Goal: Task Accomplishment & Management: Manage account settings

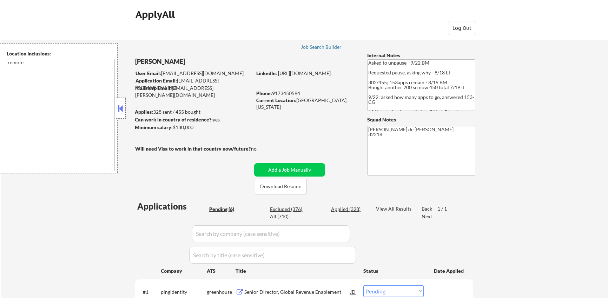
select select ""pending""
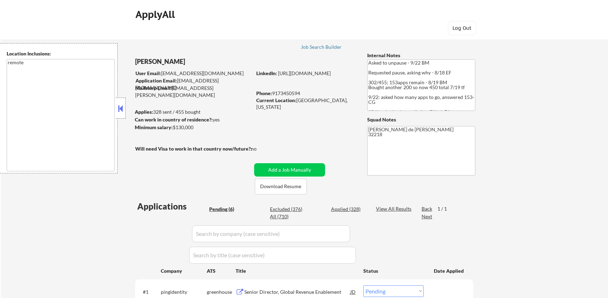
select select ""pending""
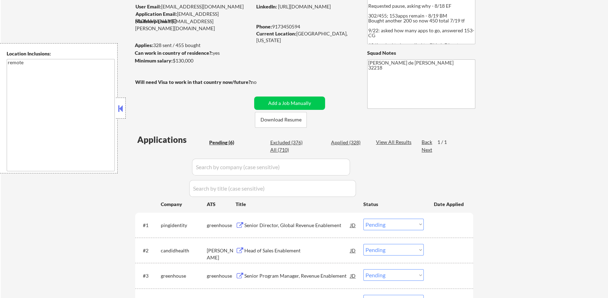
scroll to position [75, 0]
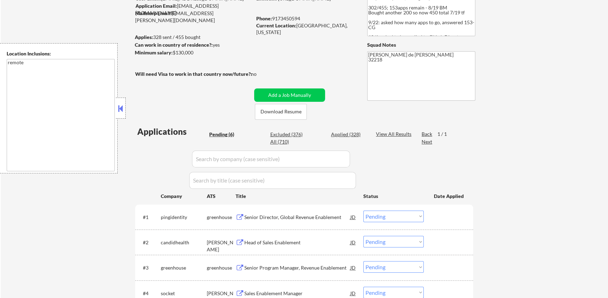
click at [346, 134] on div "Applied (328)" at bounding box center [348, 134] width 35 height 7
select select ""applied""
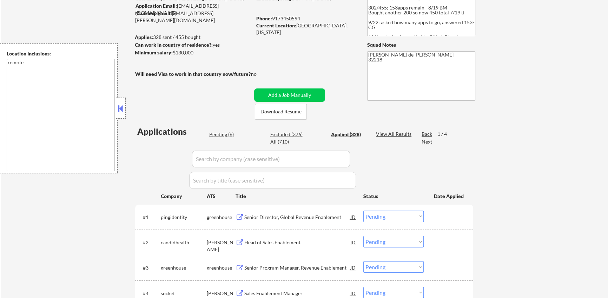
select select ""applied""
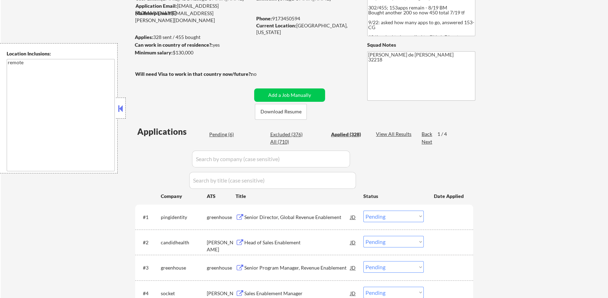
select select ""applied""
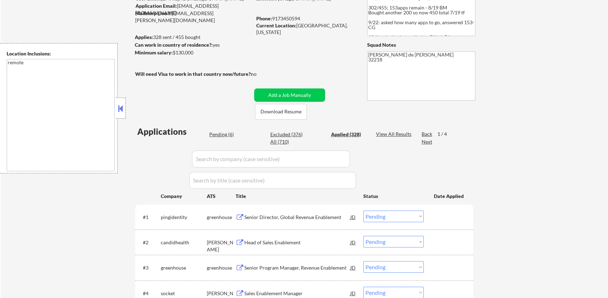
select select ""applied""
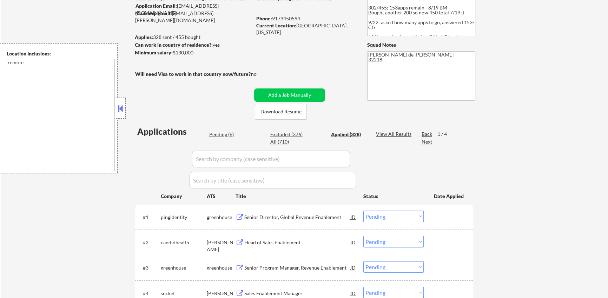
select select ""applied""
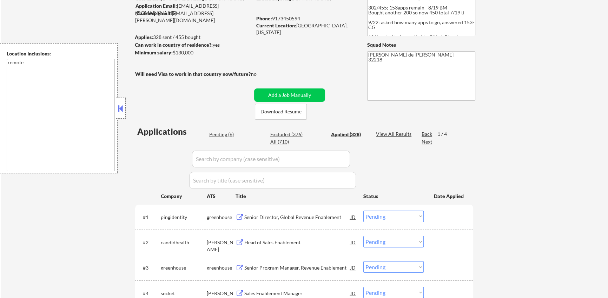
select select ""applied""
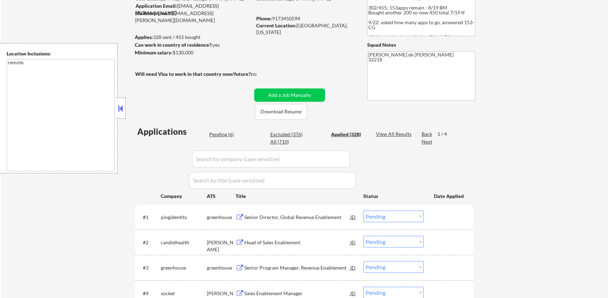
select select ""applied""
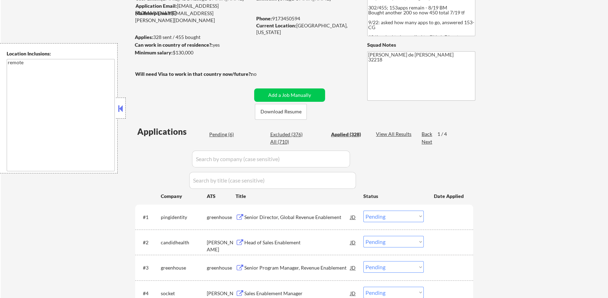
select select ""applied""
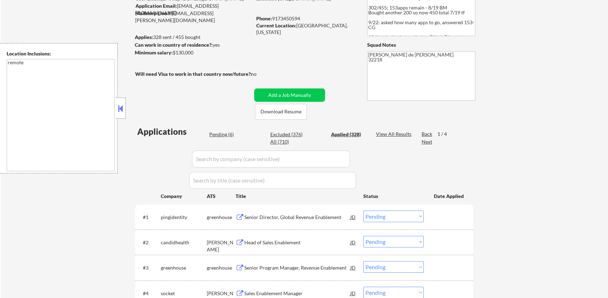
select select ""applied""
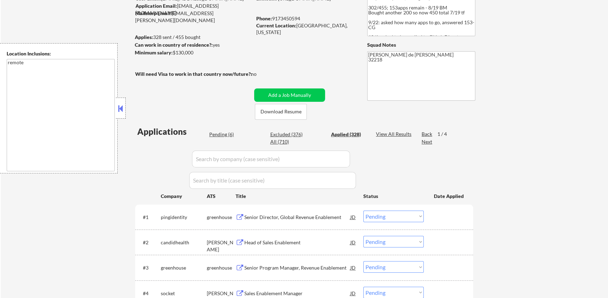
select select ""applied""
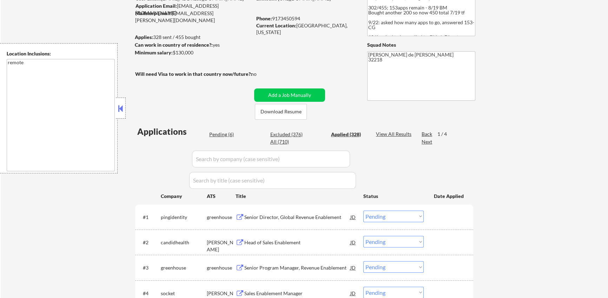
select select ""applied""
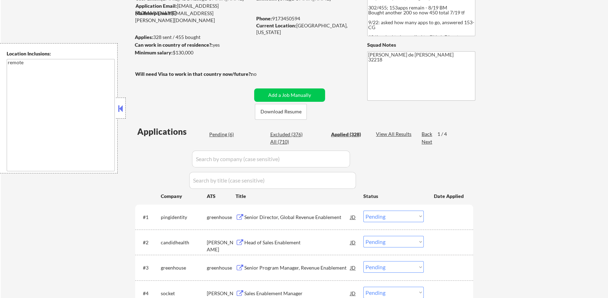
select select ""applied""
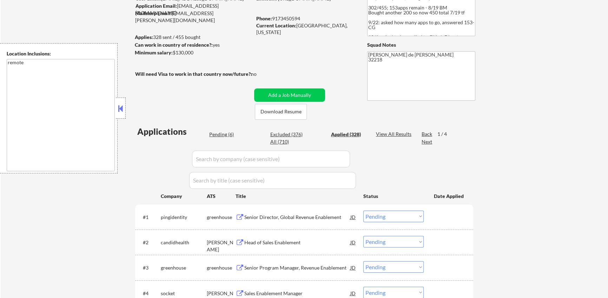
select select ""applied""
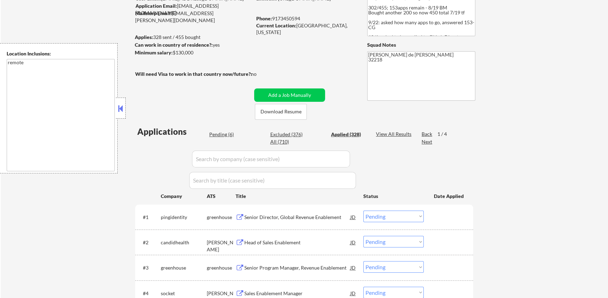
select select ""applied""
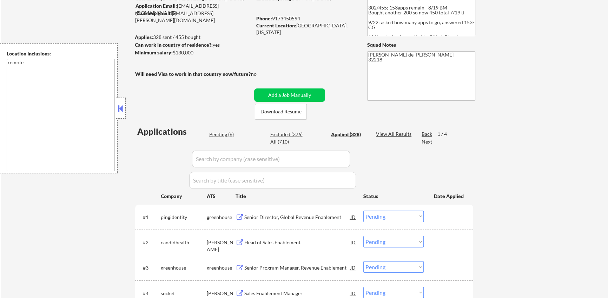
select select ""applied""
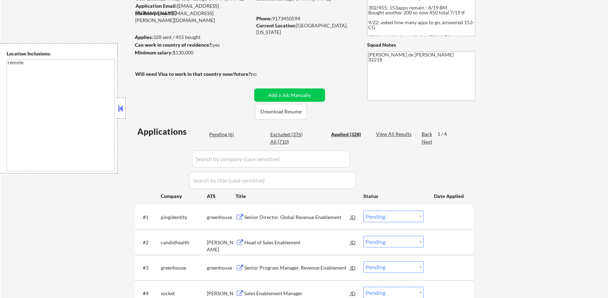
select select ""applied""
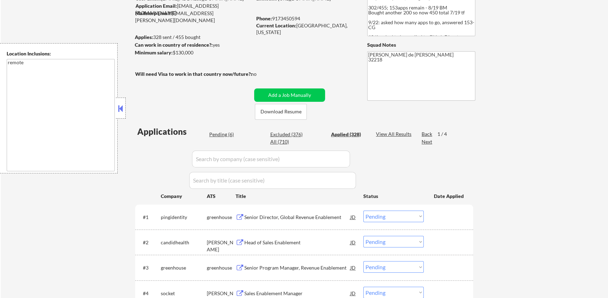
select select ""applied""
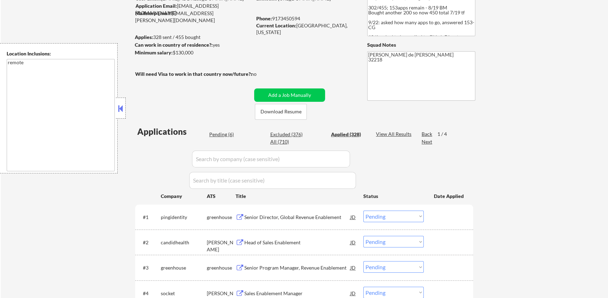
select select ""applied""
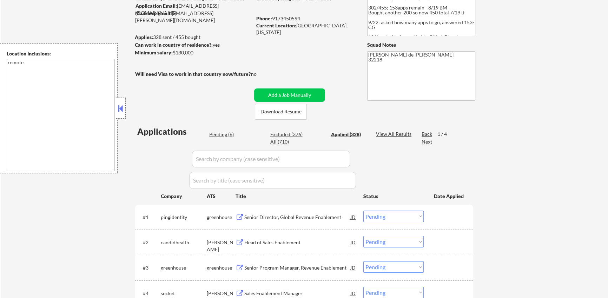
select select ""applied""
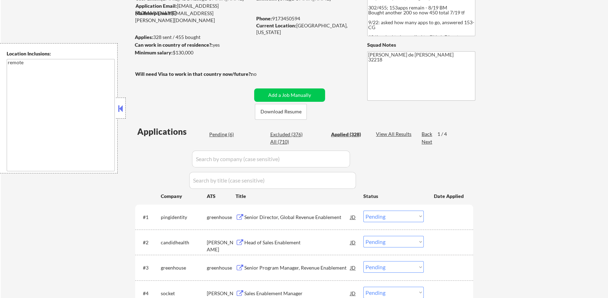
select select ""applied""
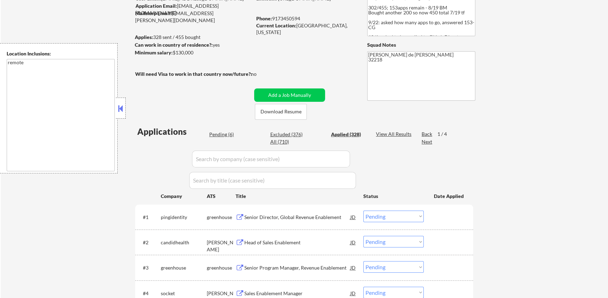
select select ""applied""
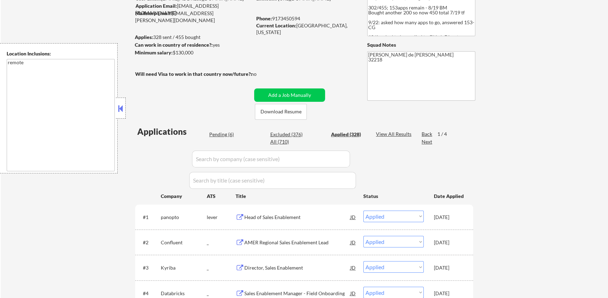
click at [245, 156] on input "input" at bounding box center [271, 159] width 158 height 17
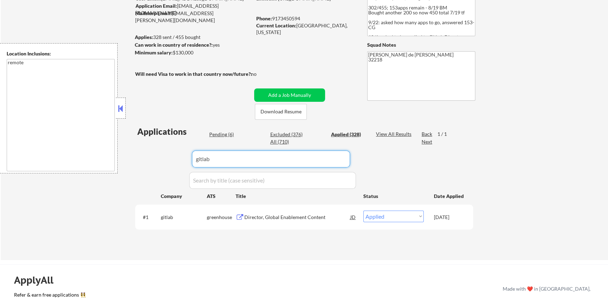
type input "gitlab"
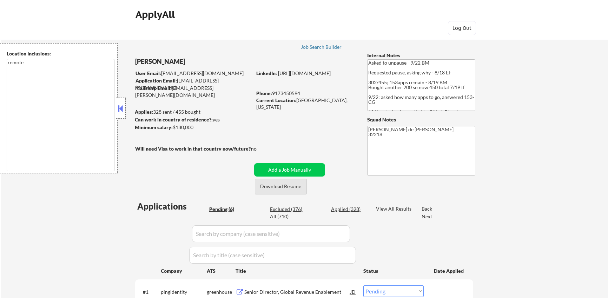
select select ""pending""
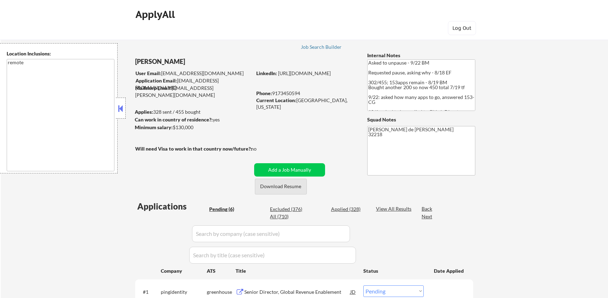
select select ""pending""
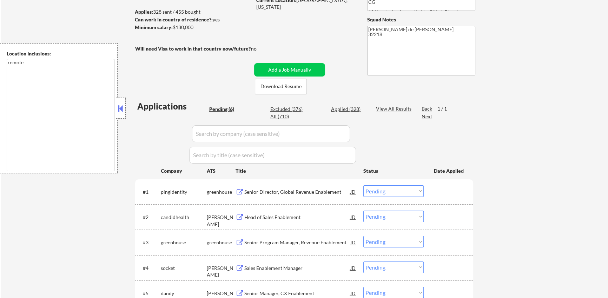
scroll to position [103, 0]
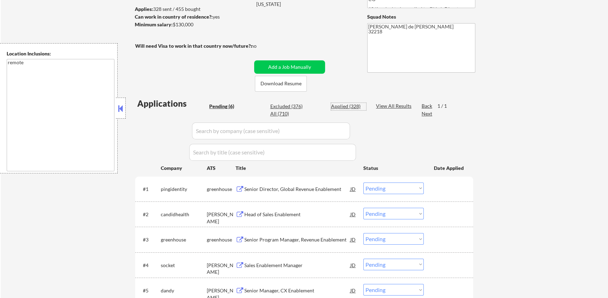
click at [342, 105] on div "Applied (328)" at bounding box center [348, 106] width 35 height 7
select select ""applied""
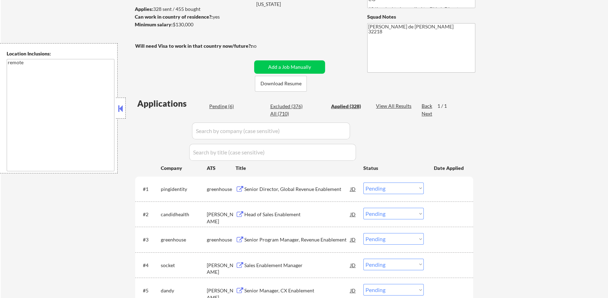
select select ""applied""
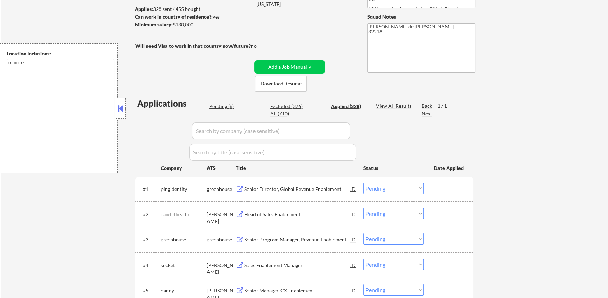
select select ""applied""
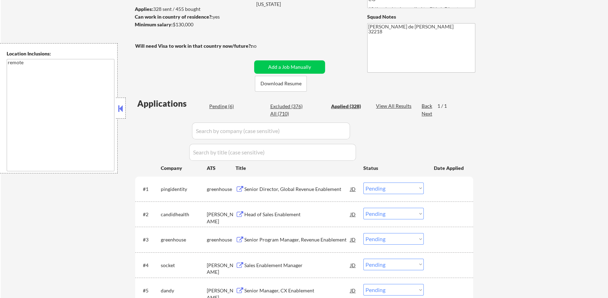
select select ""applied""
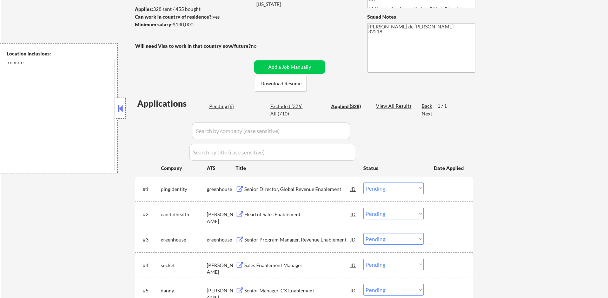
select select ""applied""
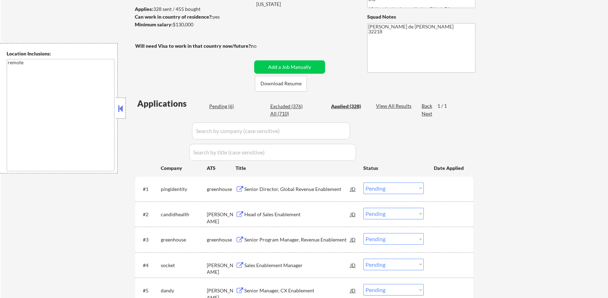
select select ""applied""
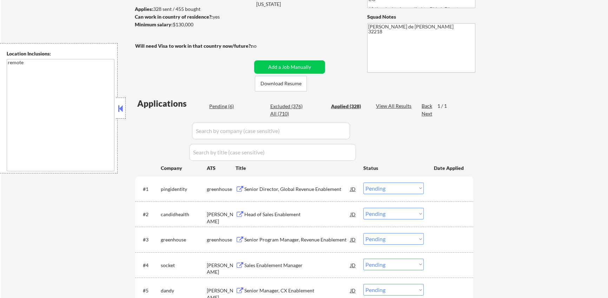
select select ""applied""
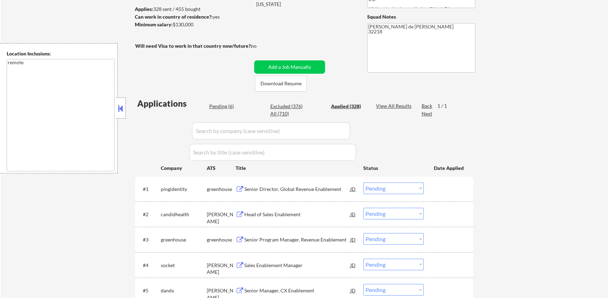
select select ""applied""
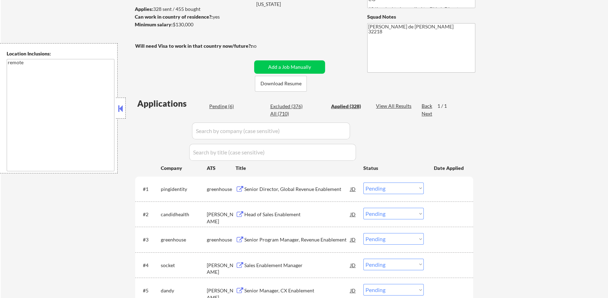
select select ""applied""
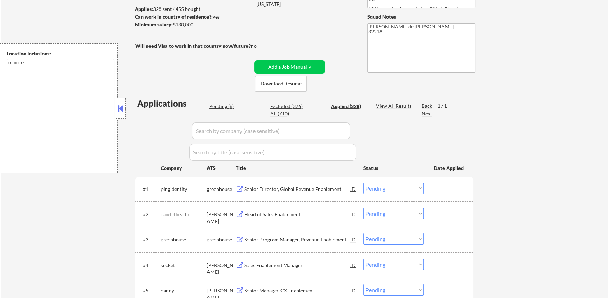
select select ""applied""
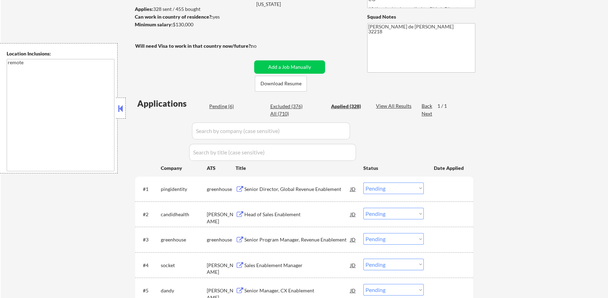
select select ""applied""
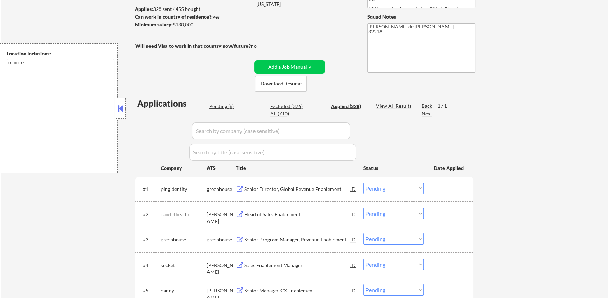
select select ""applied""
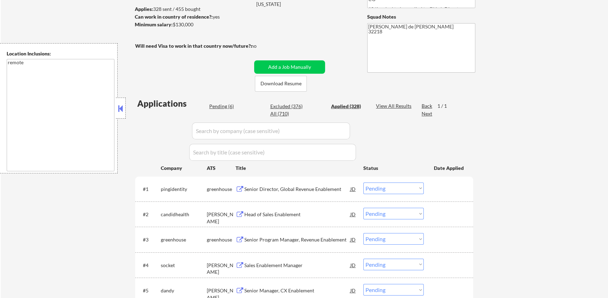
select select ""applied""
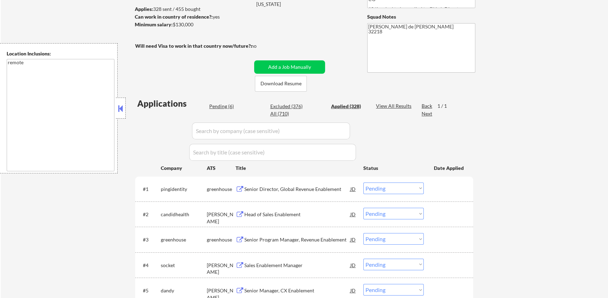
select select ""applied""
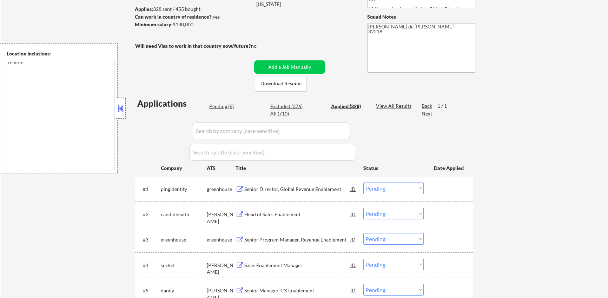
select select ""applied""
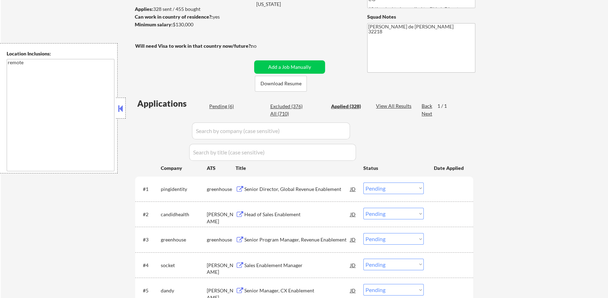
select select ""applied""
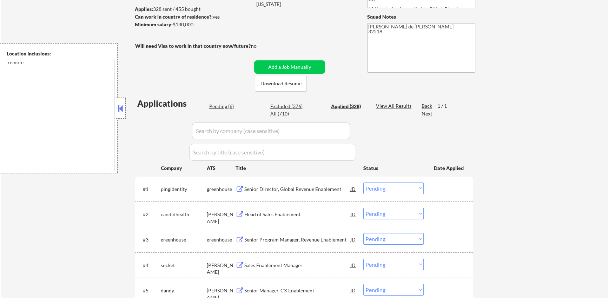
select select ""applied""
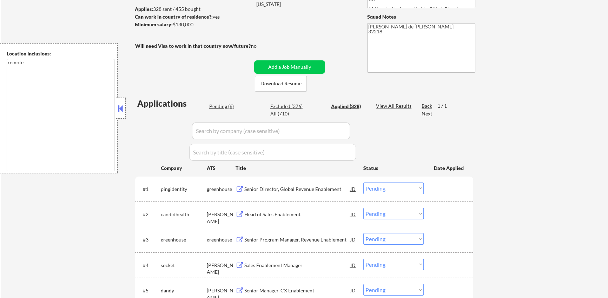
select select ""applied""
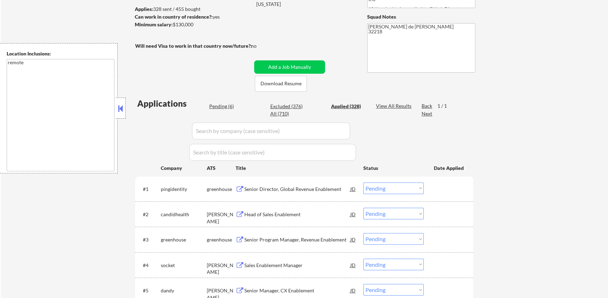
select select ""applied""
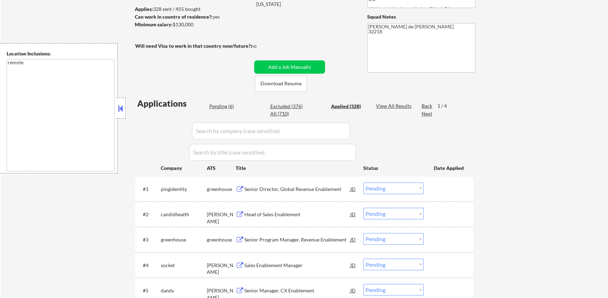
select select ""applied""
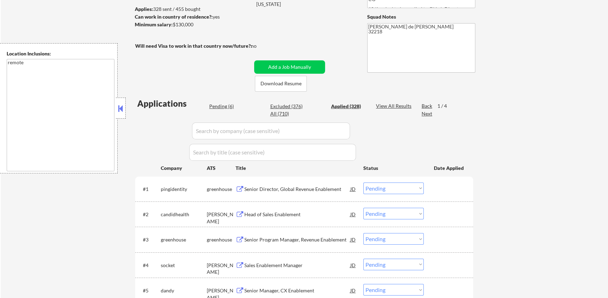
select select ""applied""
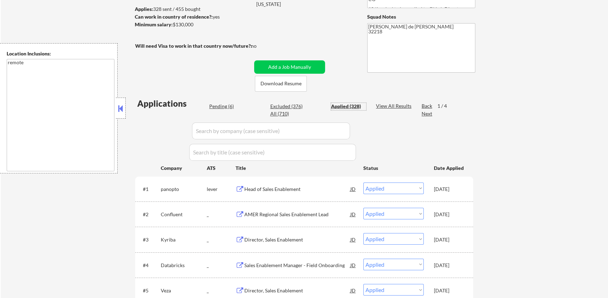
click at [247, 153] on input "input" at bounding box center [272, 152] width 167 height 17
click at [245, 134] on input "input" at bounding box center [271, 130] width 158 height 17
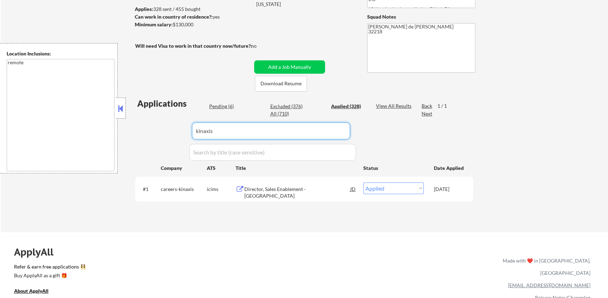
type input "kinaxis"
click at [240, 188] on button at bounding box center [239, 189] width 9 height 7
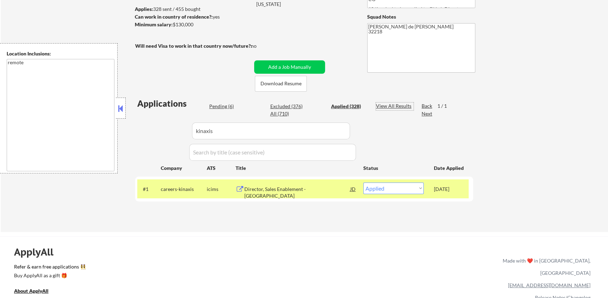
click at [394, 105] on div "View All Results" at bounding box center [395, 105] width 38 height 7
click at [393, 105] on div "Paginate Results" at bounding box center [395, 105] width 38 height 7
click at [393, 105] on div "View All Results" at bounding box center [395, 105] width 38 height 7
click at [279, 113] on div "All (710)" at bounding box center [287, 113] width 35 height 7
click at [254, 135] on input "input" at bounding box center [271, 130] width 158 height 17
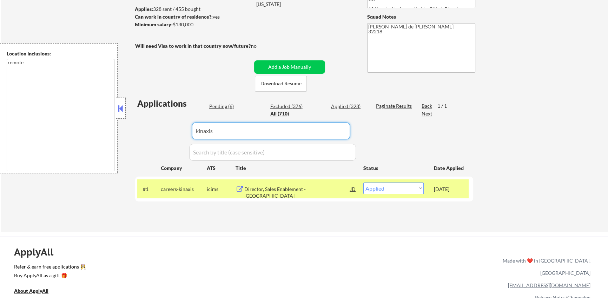
click at [254, 134] on input "input" at bounding box center [271, 130] width 158 height 17
type input "confluent"
click at [558, 140] on div "← Return to /applysquad Mailslurp Inbox Job Search Builder Kevin Williams User …" at bounding box center [304, 78] width 607 height 307
click at [288, 193] on div "Sales Enablement Manager - Field Onboarding" at bounding box center [297, 188] width 106 height 13
select select ""applied""
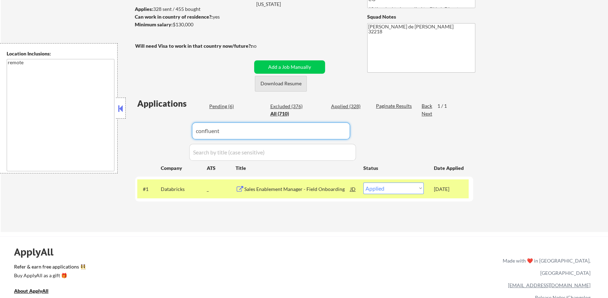
select select ""applied""
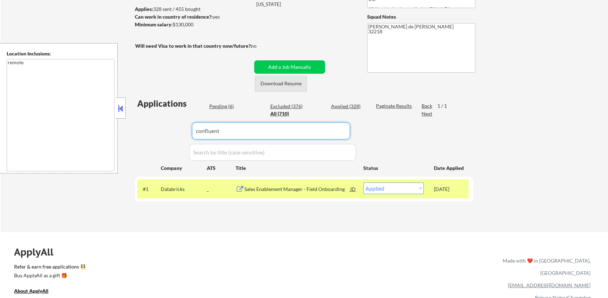
select select ""applied""
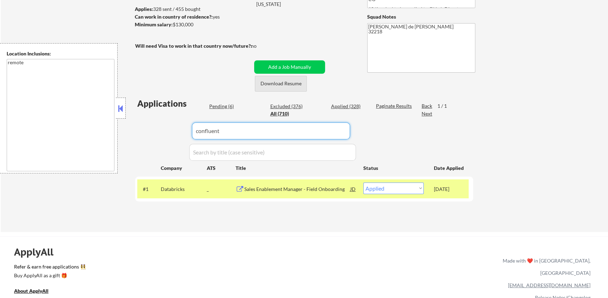
select select ""applied""
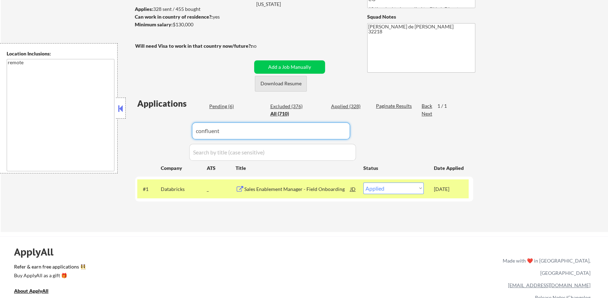
select select ""applied""
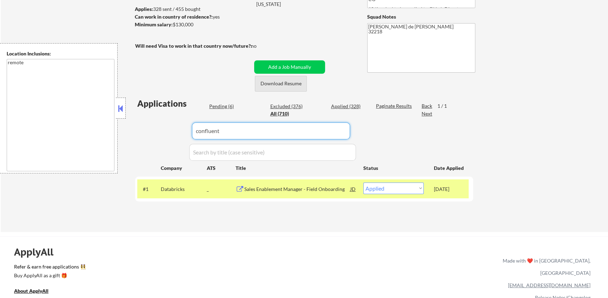
select select ""applied""
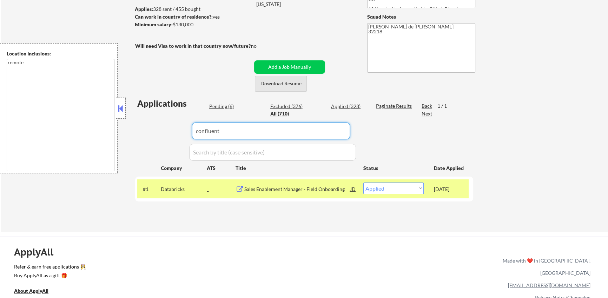
select select ""applied""
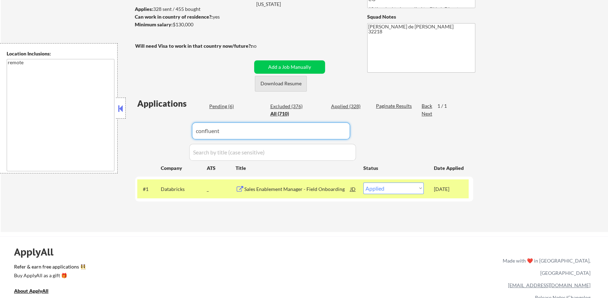
select select ""applied""
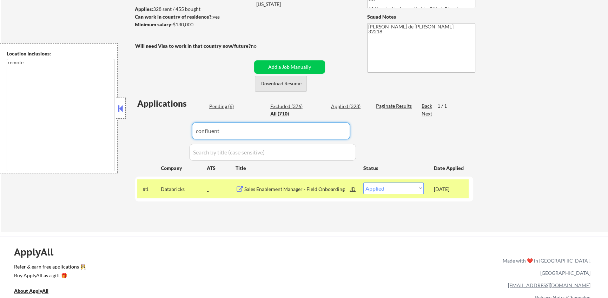
select select ""applied""
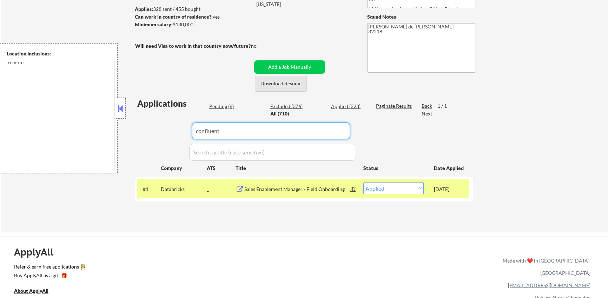
select select ""applied""
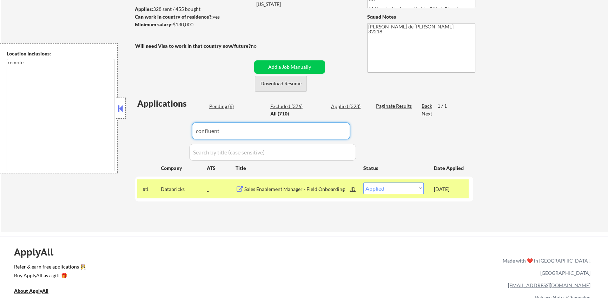
select select ""applied""
select select ""excluded__location_""
select select ""excluded__expired_""
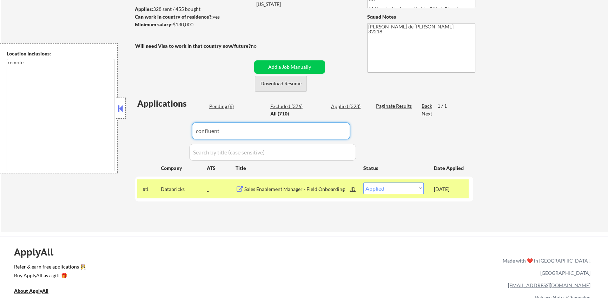
select select ""excluded__other_""
select select ""excluded__expired_""
select select ""excluded__salary_""
select select ""excluded""
select select ""excluded__bad_match_""
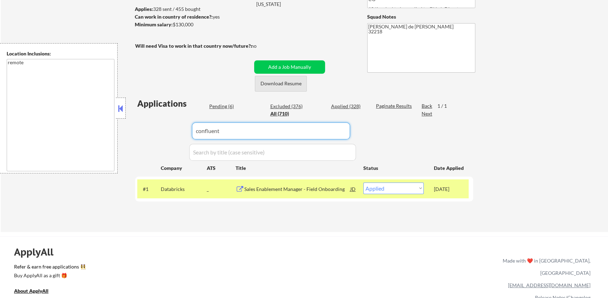
select select ""excluded__expired_""
select select ""excluded__other_""
select select ""excluded__expired_""
select select ""excluded__salary_""
select select ""excluded""
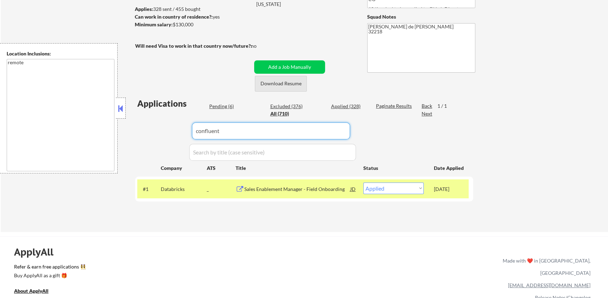
select select ""excluded__expired_""
select select ""pending""
select select ""excluded__salary_""
select select ""excluded__bad_match_""
select select ""excluded__expired_""
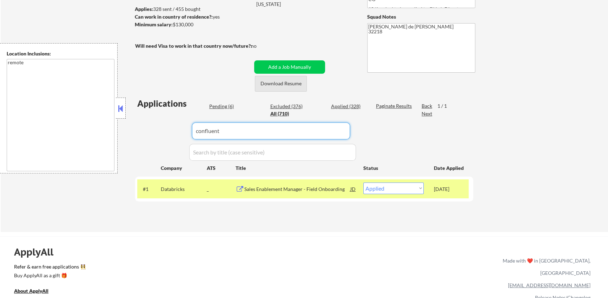
select select ""excluded__location_""
select select ""excluded__bad_match_""
select select ""excluded__expired_""
select select ""excluded__bad_match_""
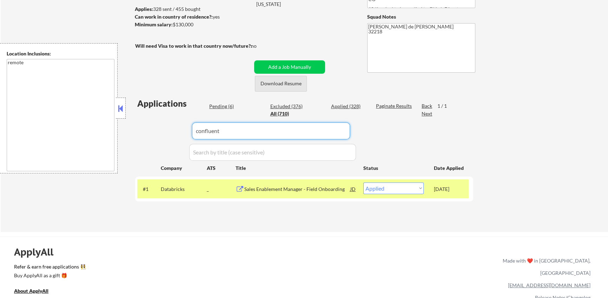
select select ""excluded__expired_""
select select ""excluded__location_""
select select ""excluded__bad_match_""
select select ""excluded__salary_""
select select ""excluded__location_""
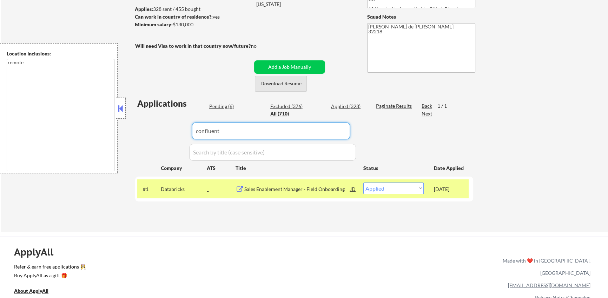
select select ""excluded""
select select ""pending""
select select ""excluded__location_""
select select ""excluded__expired_""
select select ""excluded__location_""
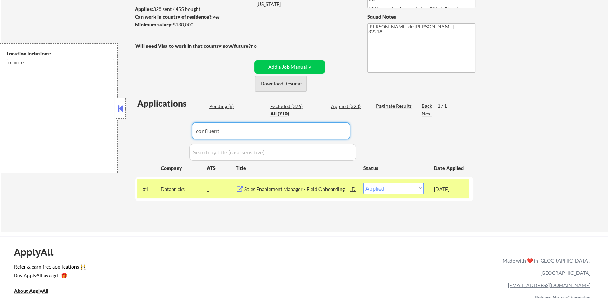
select select ""excluded__expired_""
select select ""excluded__bad_match_""
select select ""excluded""
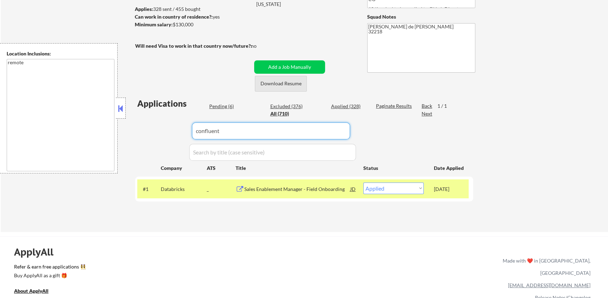
select select ""excluded__expired_""
select select ""excluded__location_""
select select ""excluded__bad_match_""
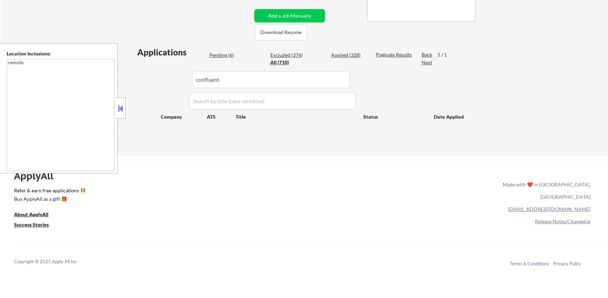
scroll to position [64, 0]
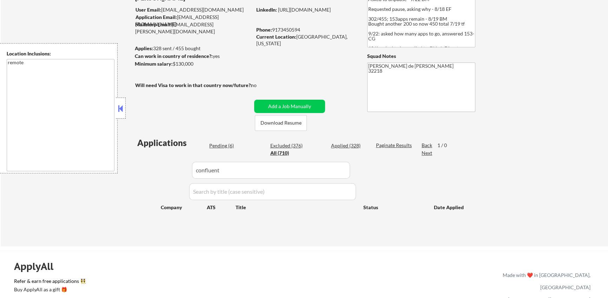
click at [162, 194] on div "Applications Pending (6) Excluded (376) Applied (328) All (710) Paginate Result…" at bounding box center [304, 185] width 338 height 96
click at [226, 173] on input "input" at bounding box center [271, 170] width 158 height 17
click at [159, 181] on div "Applications Pending (6) Excluded (376) Applied (328) All (710) Paginate Result…" at bounding box center [304, 185] width 338 height 96
click at [348, 145] on div "Applied (328)" at bounding box center [348, 145] width 35 height 7
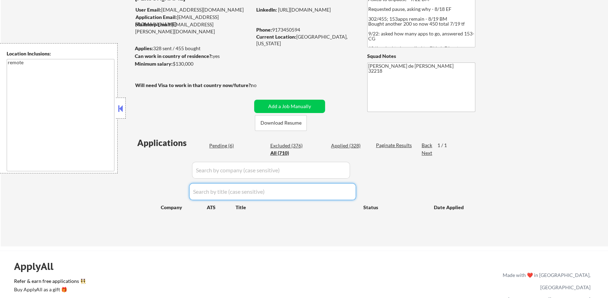
click at [345, 144] on div "Applied (328)" at bounding box center [348, 145] width 35 height 7
click at [348, 146] on div "Applied (328)" at bounding box center [348, 145] width 35 height 7
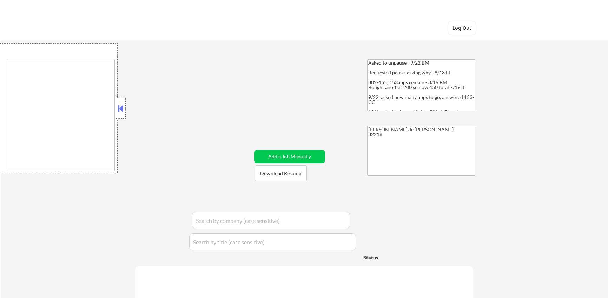
type textarea "remote"
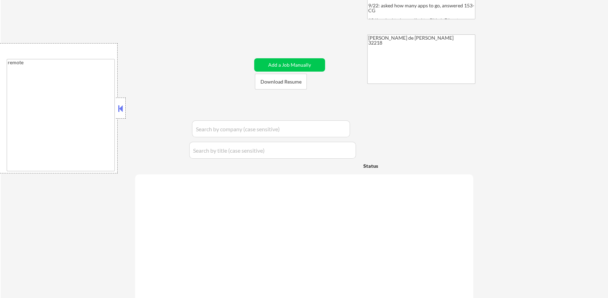
select select ""applied""
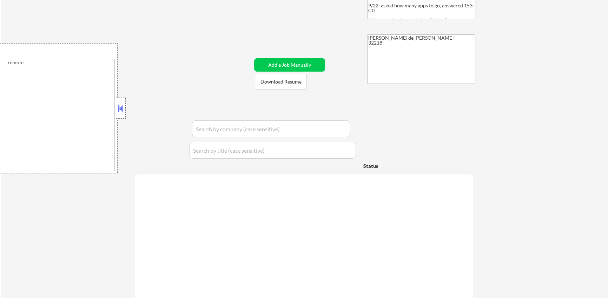
select select ""applied""
select select ""excluded__other_""
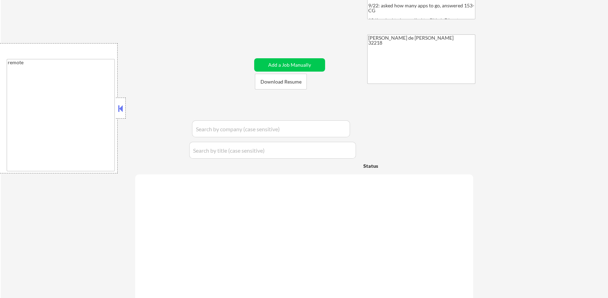
select select ""applied""
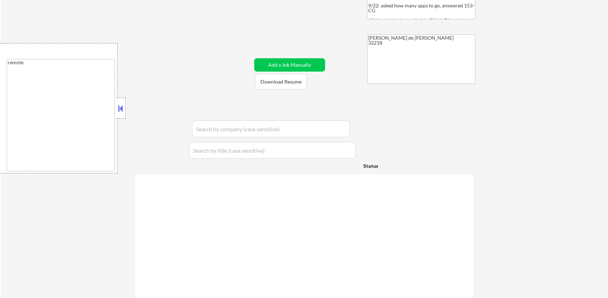
select select ""applied""
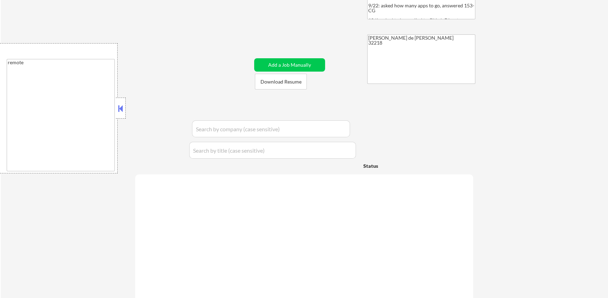
select select ""applied""
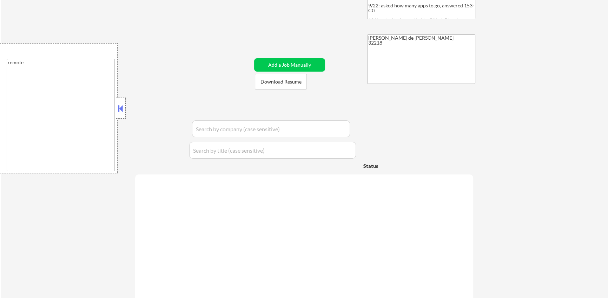
select select ""applied""
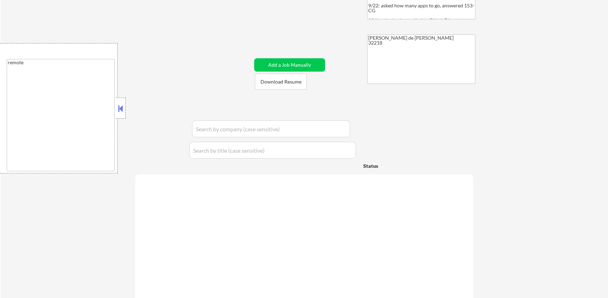
select select ""applied""
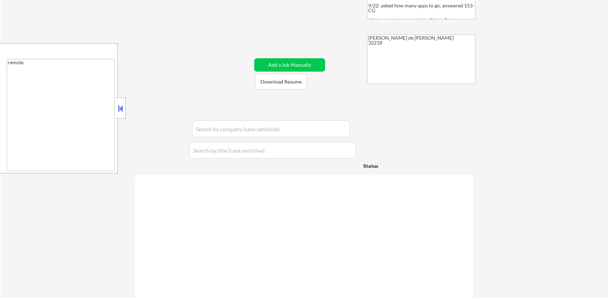
select select ""applied""
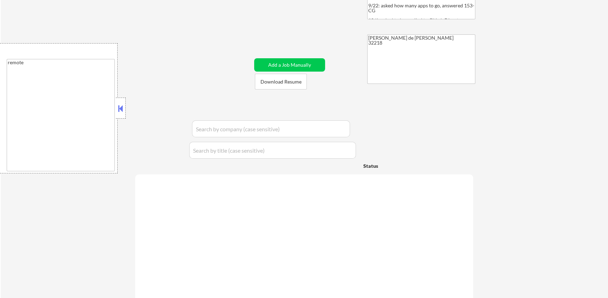
select select ""applied""
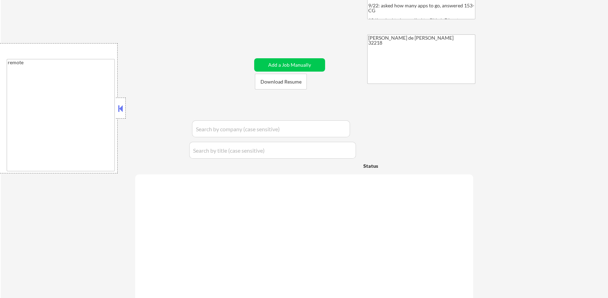
select select ""applied""
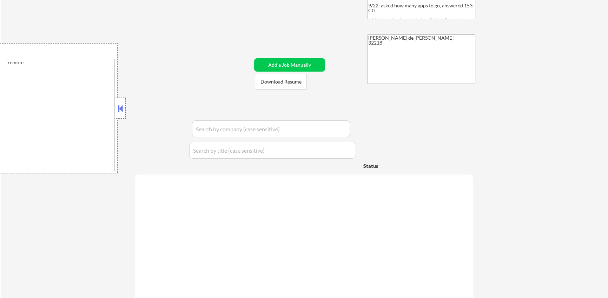
select select ""applied""
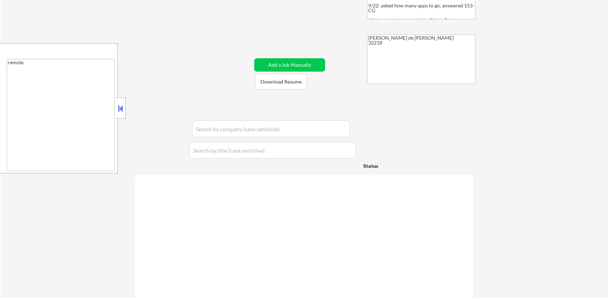
select select ""applied""
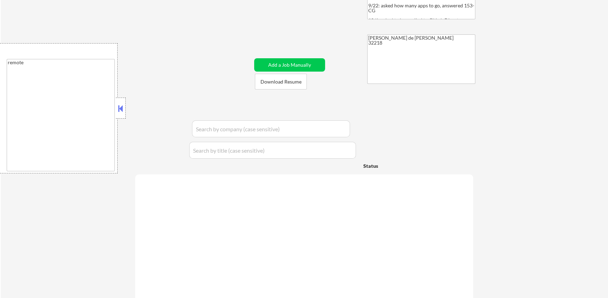
select select ""applied""
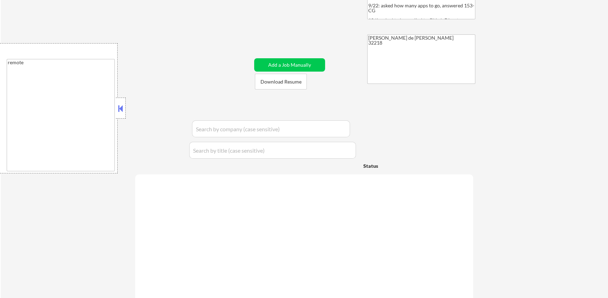
select select ""applied""
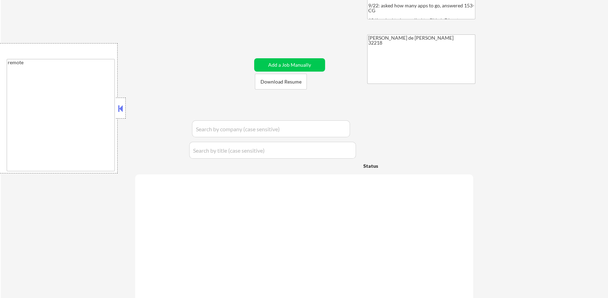
select select ""applied""
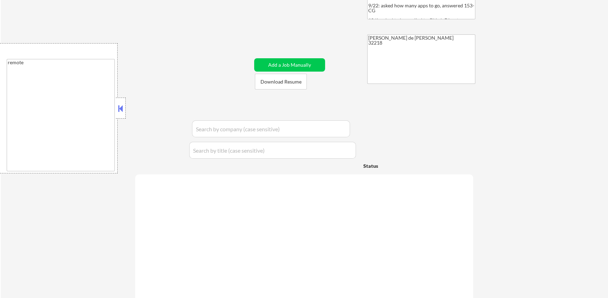
select select ""applied""
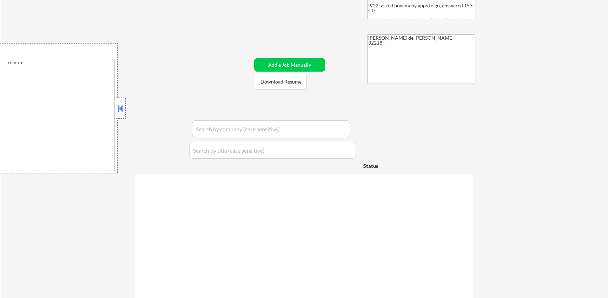
select select ""applied""
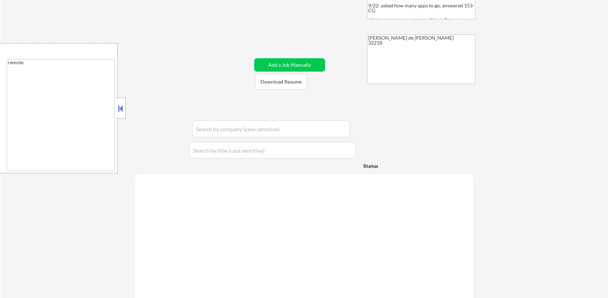
select select ""applied""
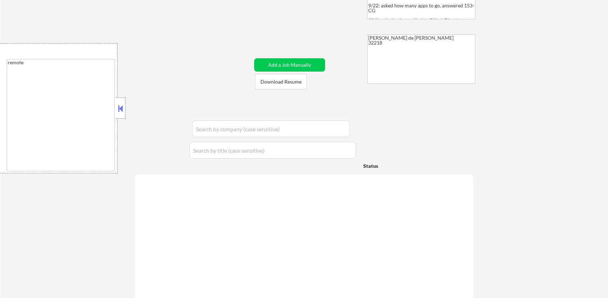
select select ""applied""
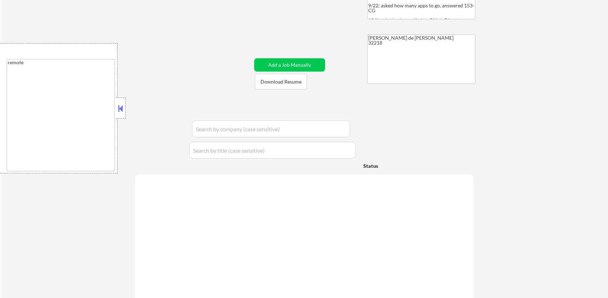
select select ""applied""
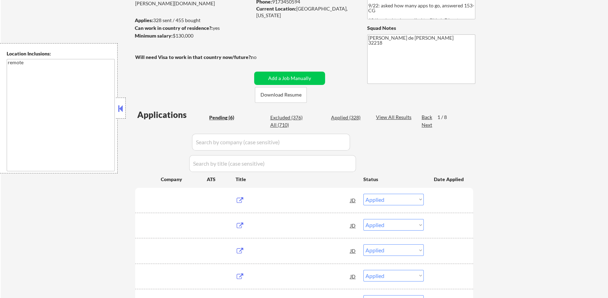
scroll to position [0, 0]
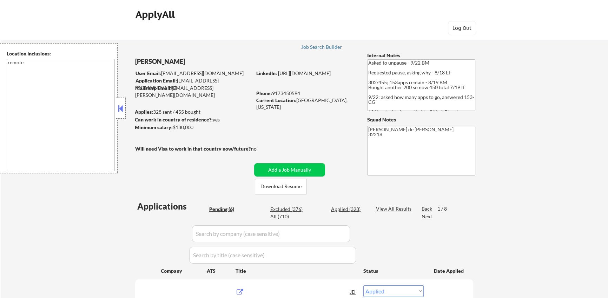
select select ""pending""
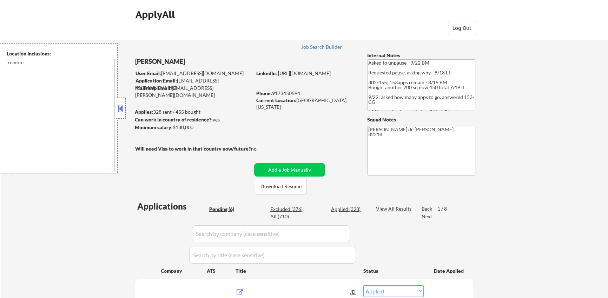
select select ""pending""
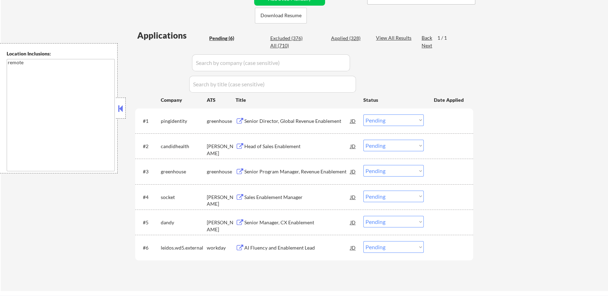
scroll to position [171, 0]
click at [346, 37] on div "Applied (328)" at bounding box center [348, 37] width 35 height 7
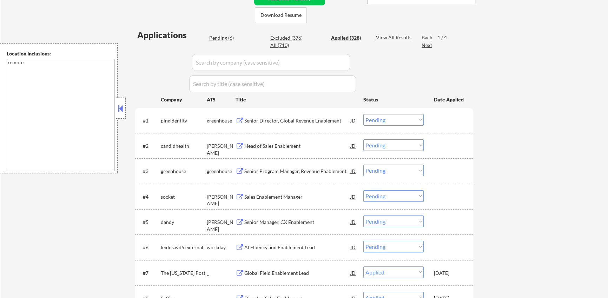
select select ""applied""
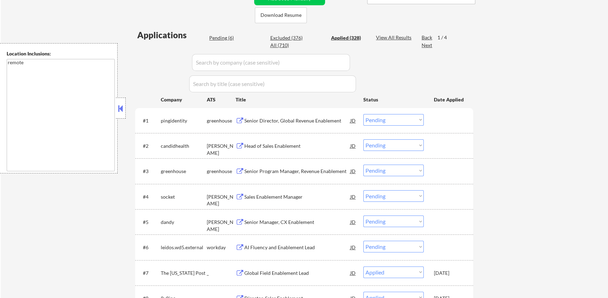
select select ""applied""
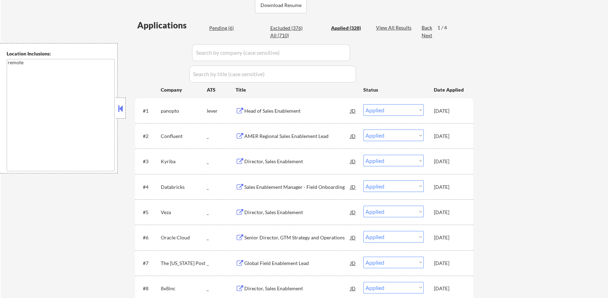
scroll to position [180, 0]
click at [290, 29] on div "Excluded (376)" at bounding box center [287, 29] width 35 height 7
select select ""excluded__other_""
select select ""excluded__location_""
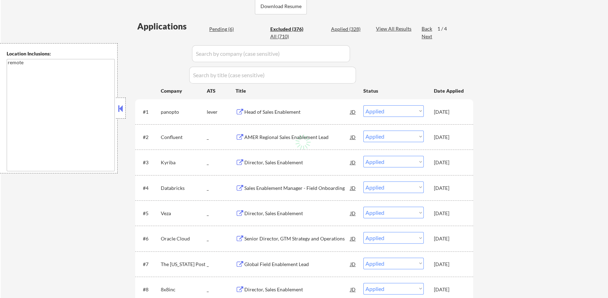
select select ""excluded__salary_""
select select ""excluded__expired_""
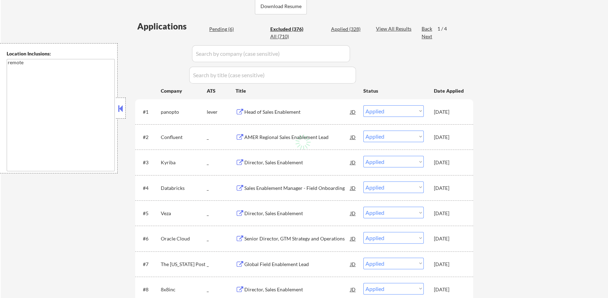
select select ""excluded__salary_""
select select ""excluded__other_""
select select ""excluded__expired_""
select select ""excluded__salary_""
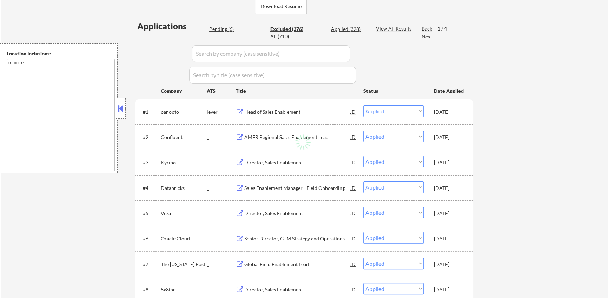
select select ""excluded""
select select ""excluded__bad_match_""
select select ""excluded__salary_""
select select ""excluded__expired_""
select select ""excluded__other_""
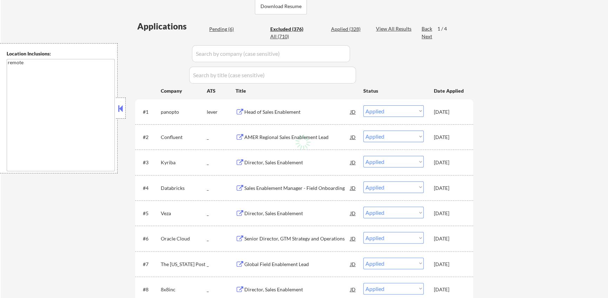
select select ""excluded""
select select ""excluded__salary_""
select select ""excluded__expired_""
select select ""excluded__other_""
select select ""excluded__salary_""
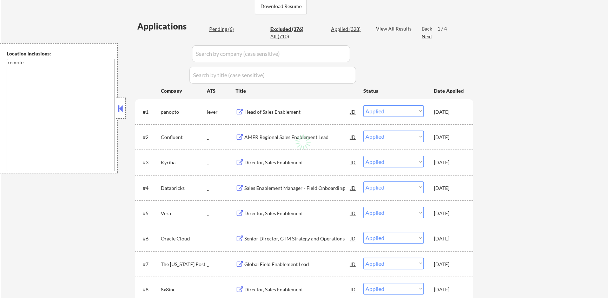
select select ""excluded__expired_""
select select ""excluded__other_""
select select ""excluded__salary_""
select select ""excluded__location_""
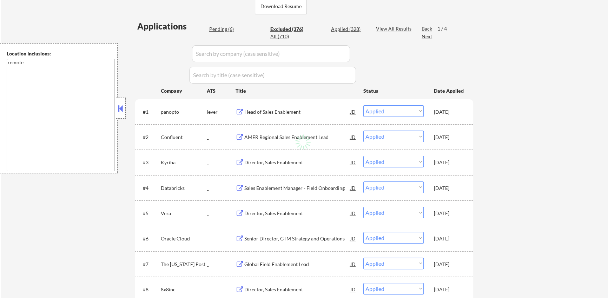
select select ""excluded__other_""
select select ""excluded""
select select ""excluded__other_""
select select ""excluded__expired_""
select select ""excluded__location_""
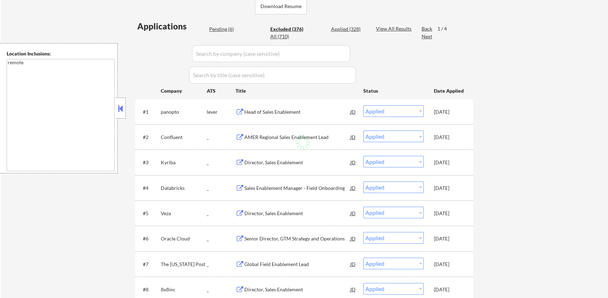
select select ""excluded""
select select ""excluded__other_""
select select ""excluded""
select select ""excluded__salary_""
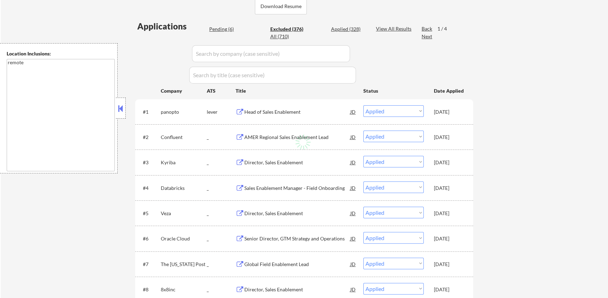
select select ""excluded__other_""
select select ""excluded""
select select ""excluded__expired_""
select select ""excluded__bad_match_""
select select ""excluded__location_""
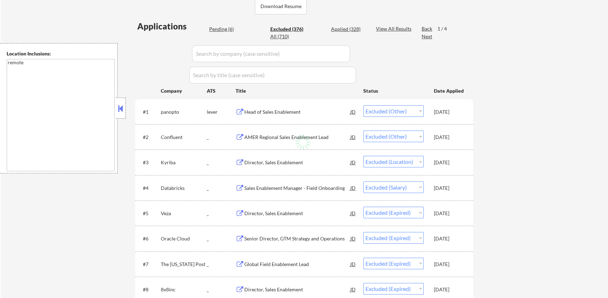
select select ""excluded__salary_""
select select ""excluded""
select select ""excluded__location_""
select select ""excluded__salary_""
select select ""excluded__bad_match_""
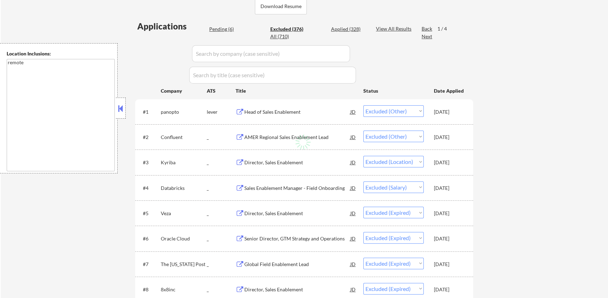
select select ""excluded""
select select ""excluded__expired_""
select select ""excluded__location_""
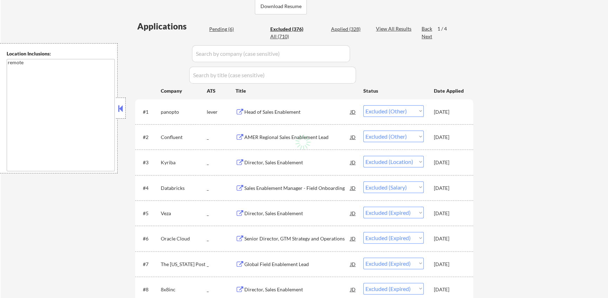
select select ""excluded__location_""
select select ""excluded__expired_""
select select ""excluded__bad_match_""
select select ""excluded__expired_""
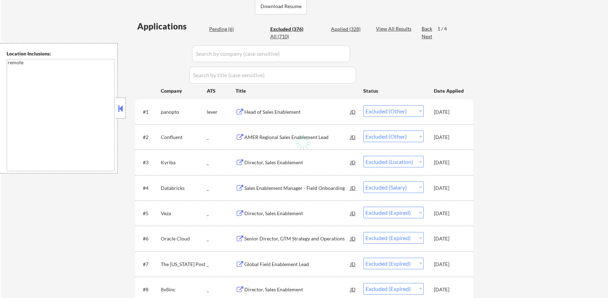
select select ""excluded__location_""
select select ""excluded""
select select ""excluded__salary_""
select select ""excluded__expired_""
select select ""excluded__bad_match_""
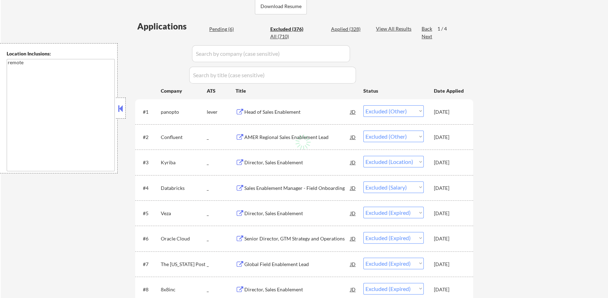
select select ""excluded__expired_""
select select ""excluded__location_""
select select ""excluded__bad_match_""
select select ""excluded__salary_""
select select ""excluded__expired_""
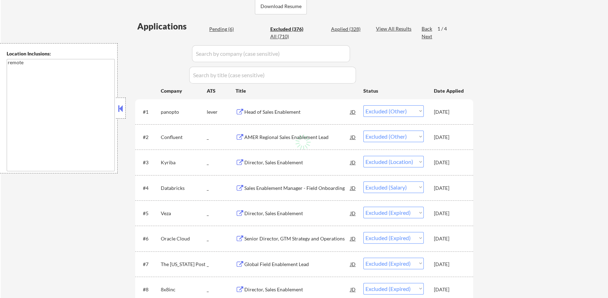
select select ""excluded__other_""
select select ""excluded__location_""
select select ""excluded""
select select ""excluded__bad_match_""
select select ""excluded__expired_""
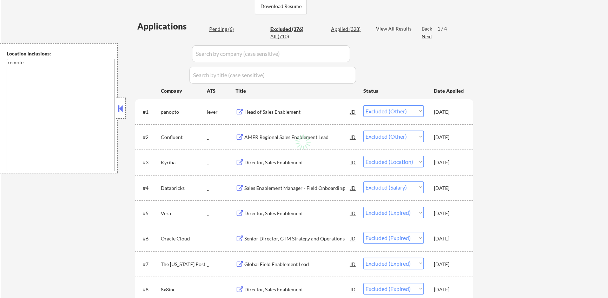
select select ""excluded__expired_""
select select ""excluded__other_""
select select ""excluded__location_""
select select ""excluded__expired_""
select select ""excluded__location_""
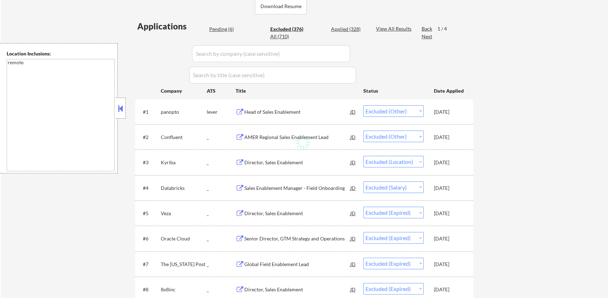
select select ""excluded__bad_match_""
select select ""excluded__location_""
select select ""excluded""
select select ""excluded__expired_""
select select ""excluded__location_""
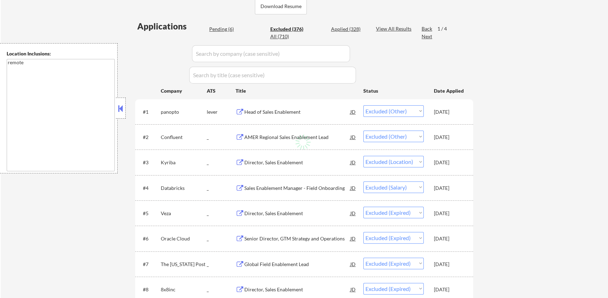
select select ""excluded__expired_""
select select ""excluded__salary_""
select select ""excluded__bad_match_""
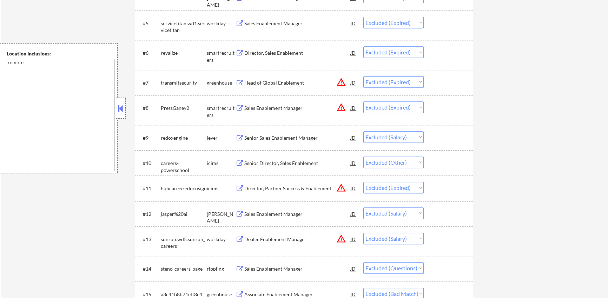
scroll to position [388, 0]
